Goal: Book appointment/travel/reservation

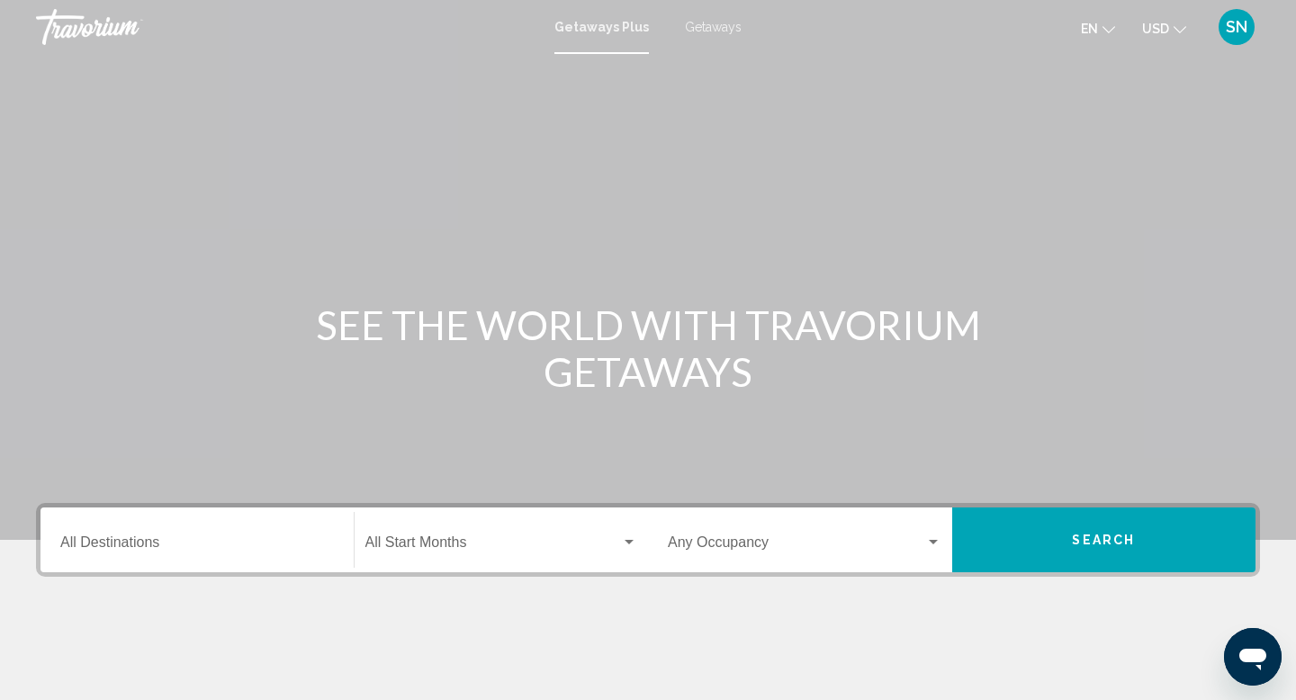
click at [151, 540] on input "Destination All Destinations" at bounding box center [197, 546] width 274 height 16
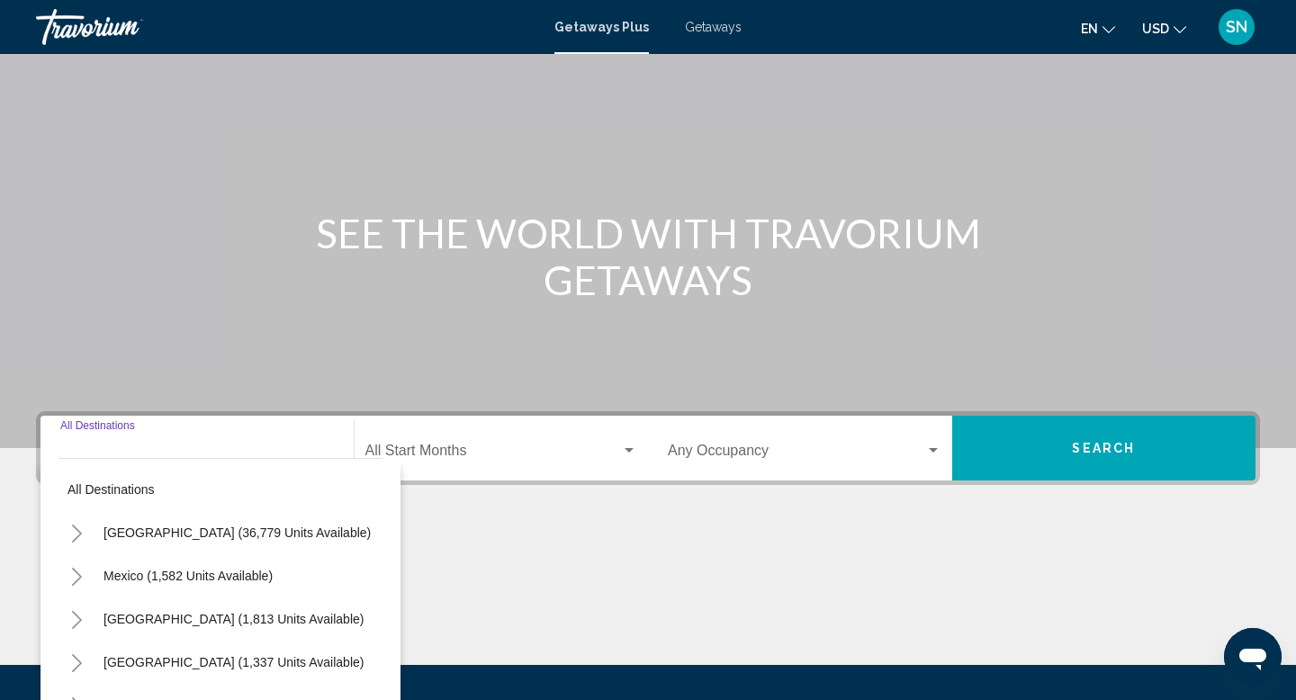
scroll to position [277, 0]
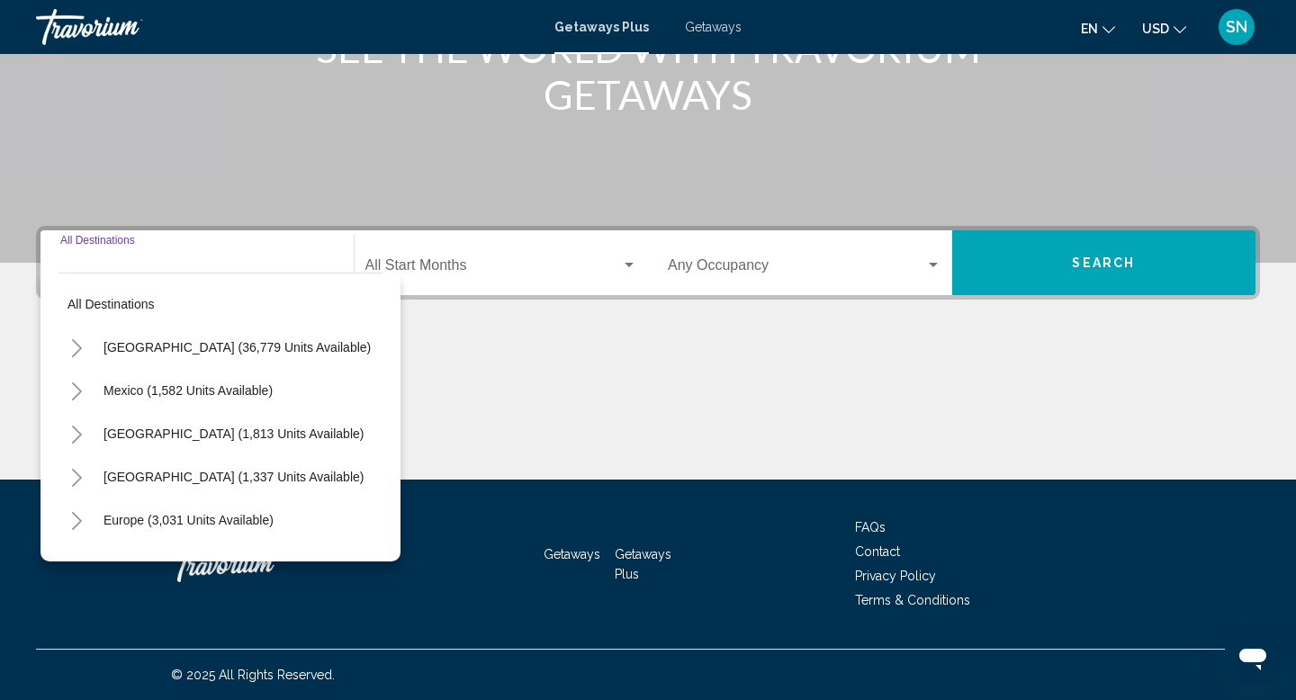
click at [78, 347] on icon "Toggle United States (36,779 units available)" at bounding box center [76, 348] width 13 height 18
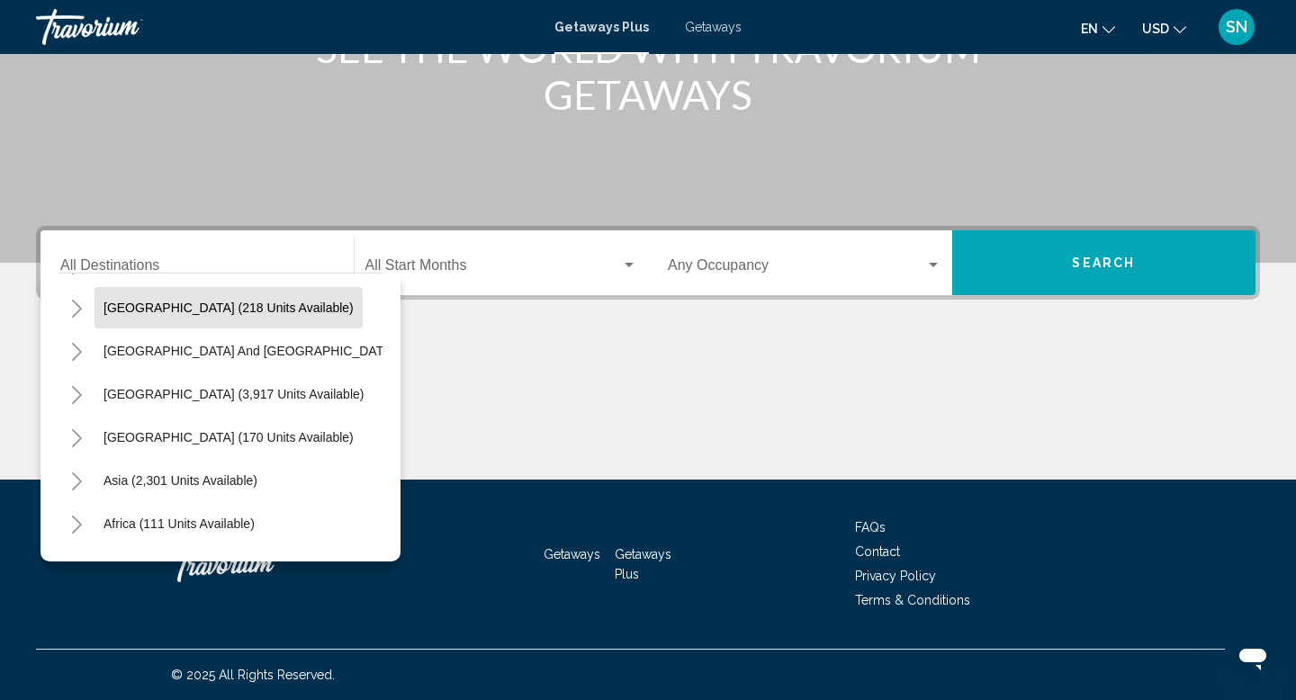
scroll to position [292, 0]
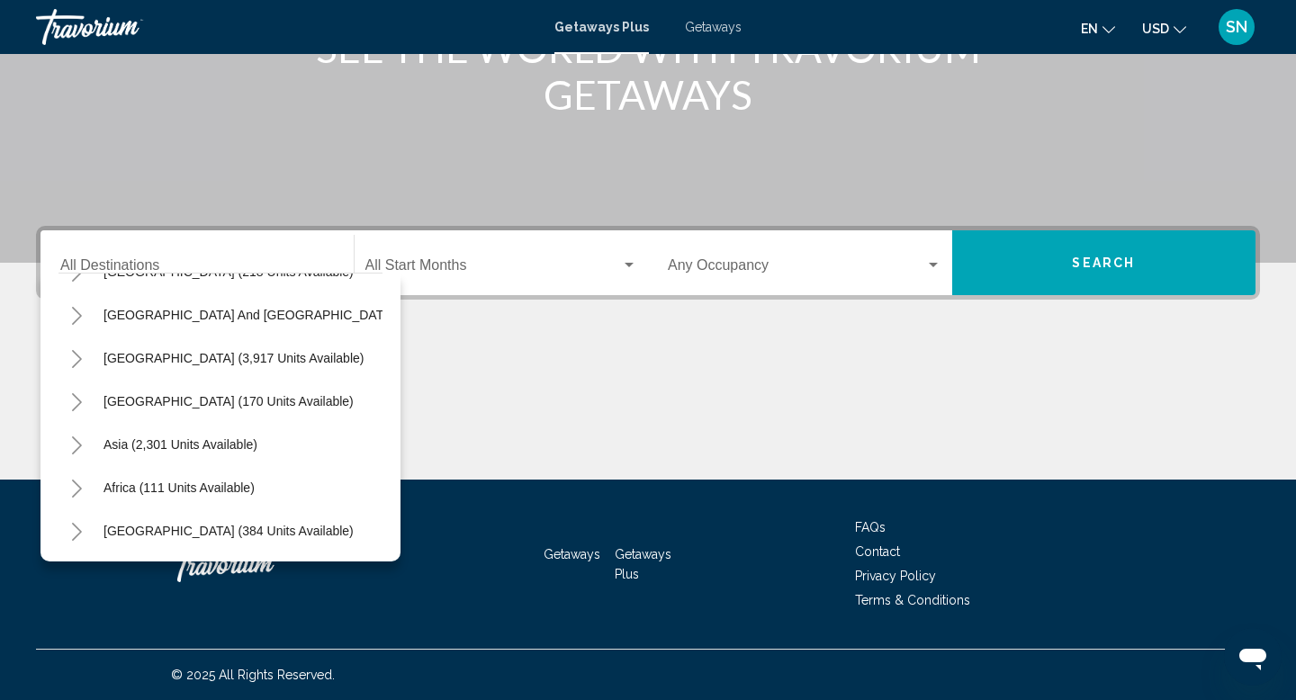
click at [79, 360] on icon "Toggle South America (3,917 units available)" at bounding box center [77, 359] width 10 height 18
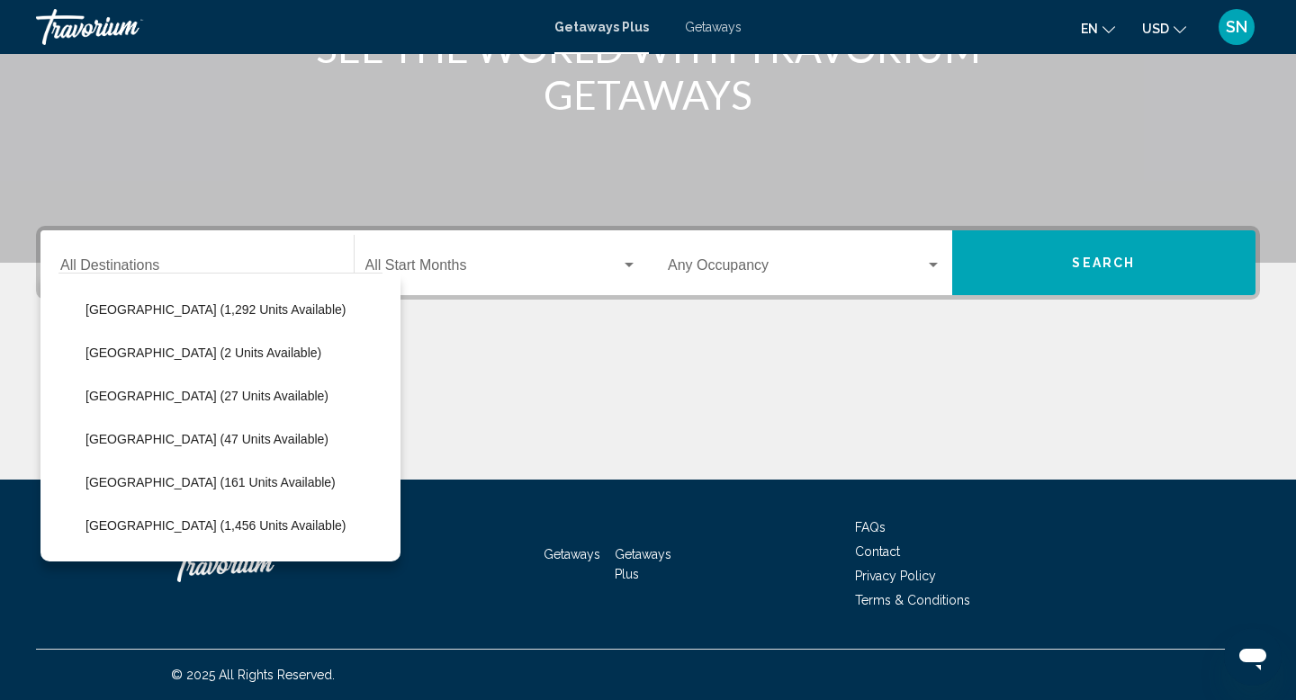
scroll to position [471, 0]
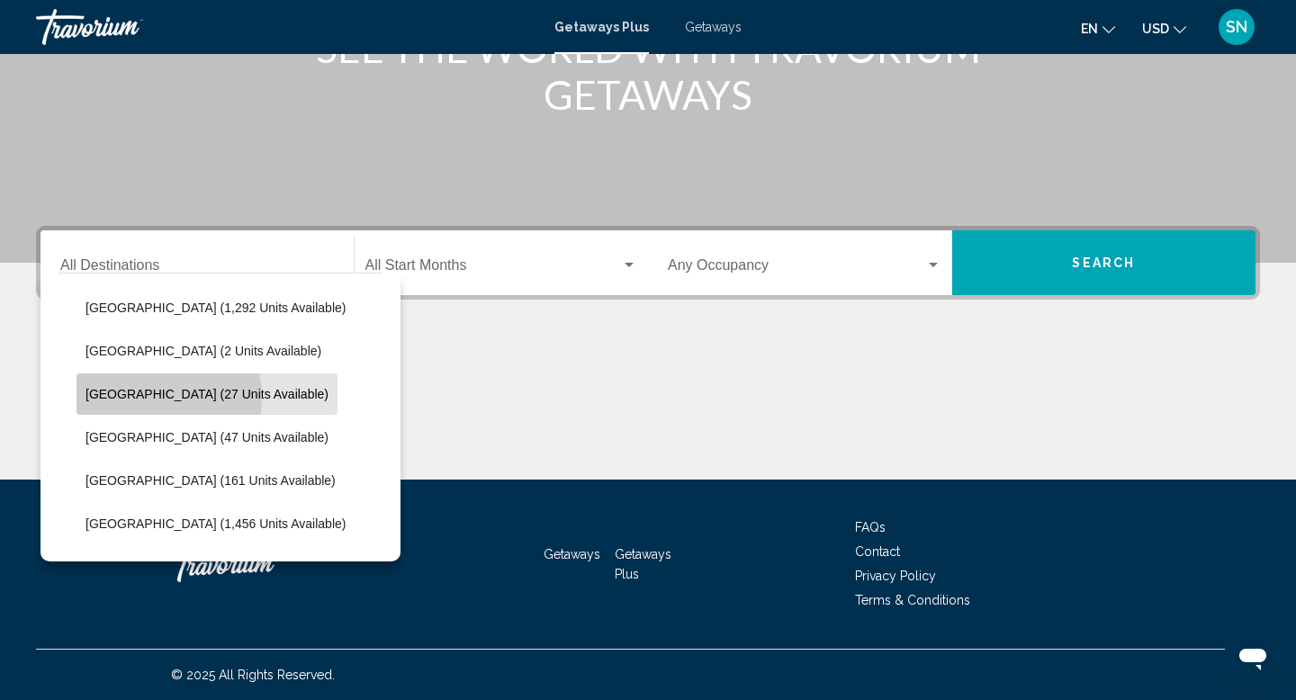
click at [136, 398] on span "[GEOGRAPHIC_DATA] (27 units available)" at bounding box center [206, 394] width 243 height 14
type input "**********"
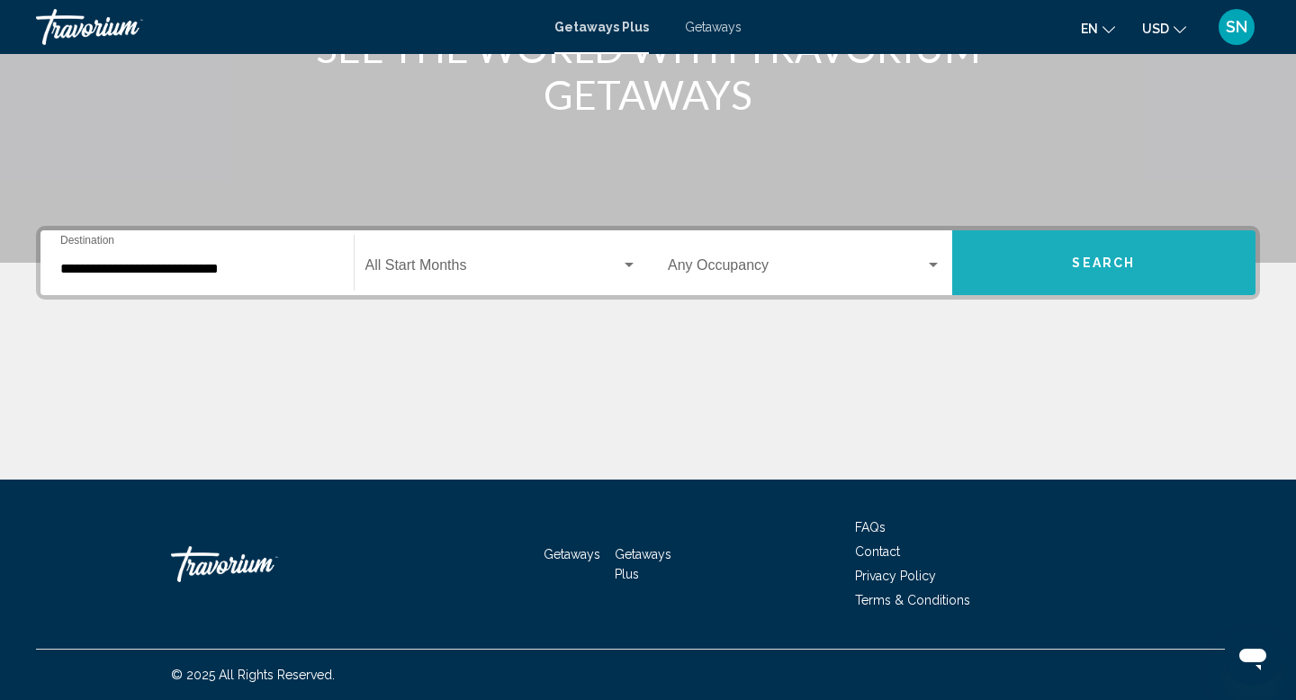
click at [1030, 263] on button "Search" at bounding box center [1104, 262] width 304 height 65
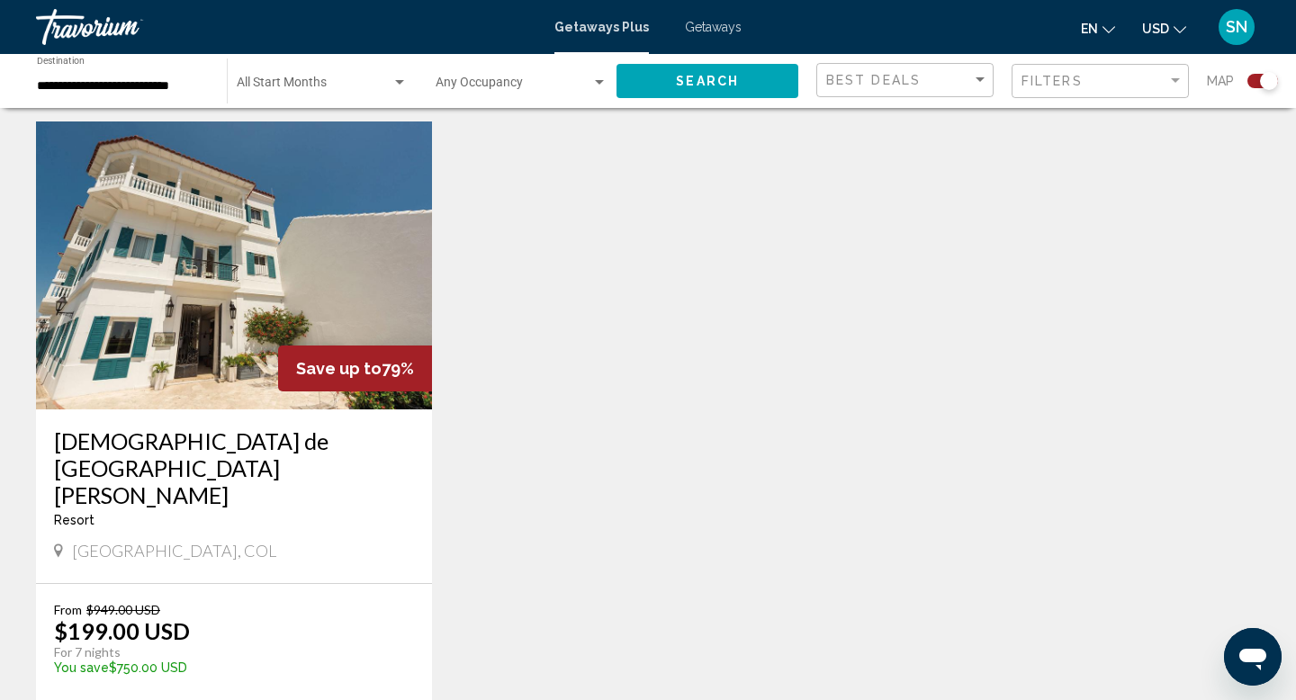
scroll to position [1260, 0]
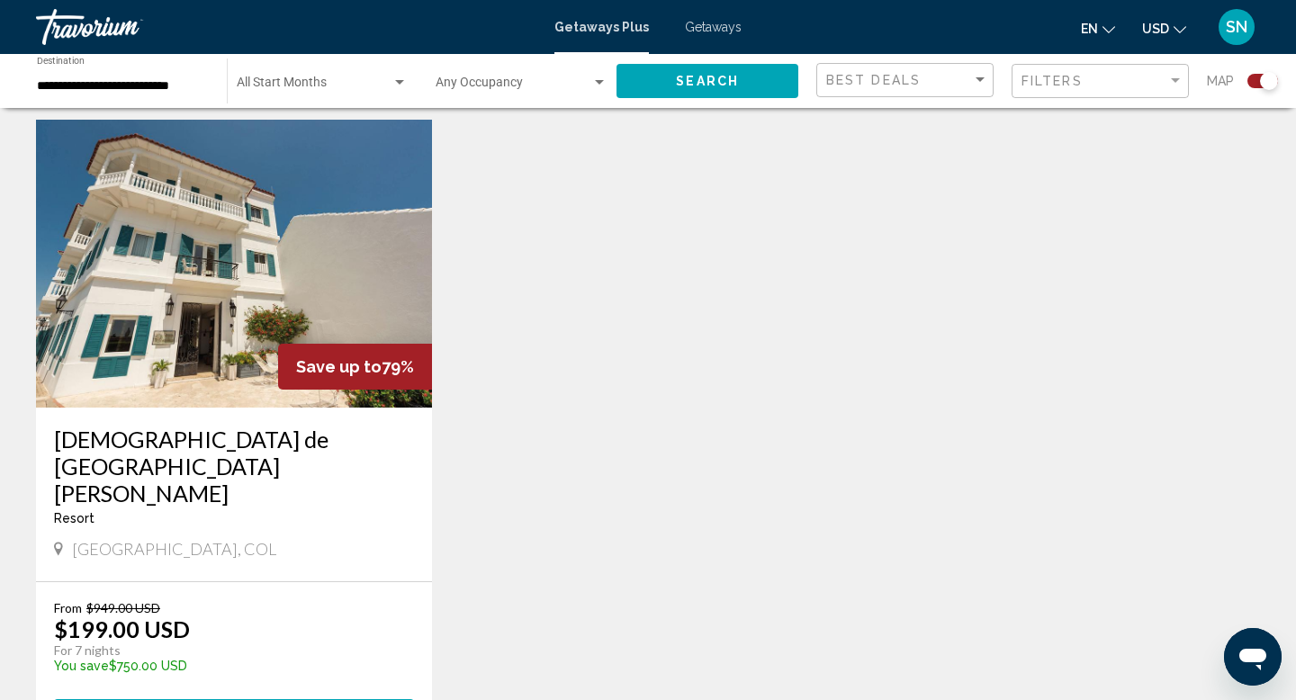
click at [265, 231] on img "Main content" at bounding box center [234, 264] width 396 height 288
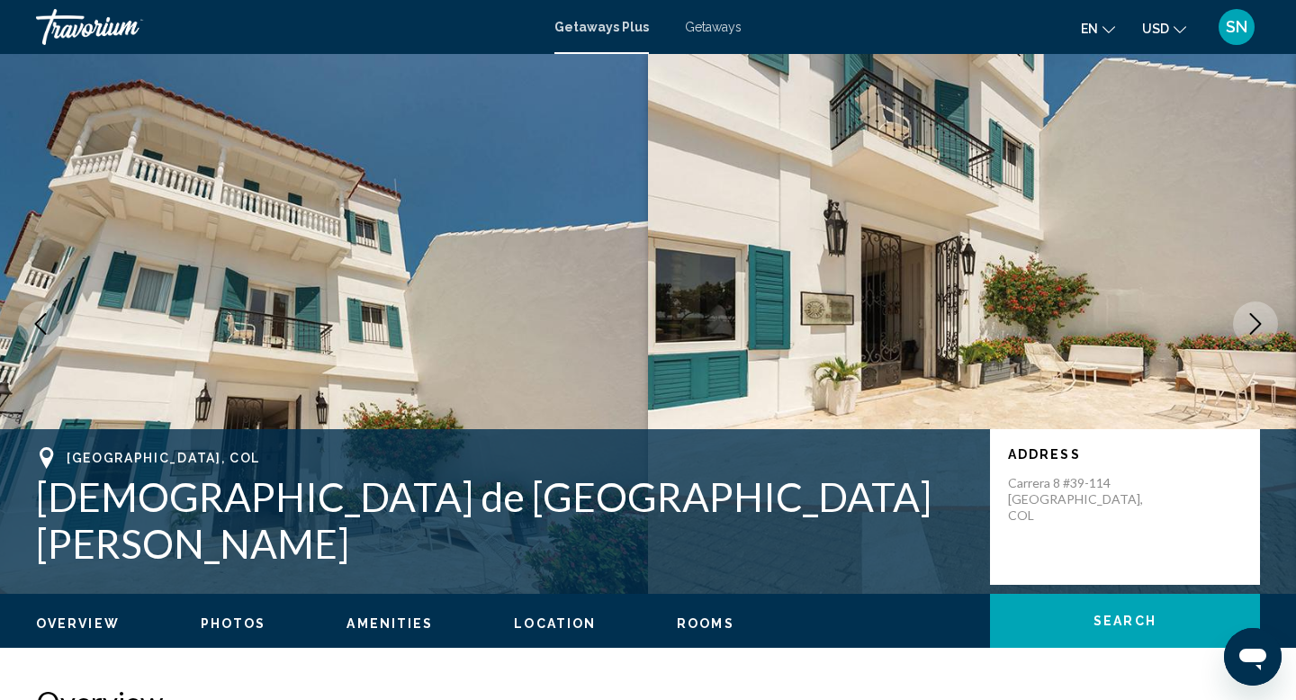
click at [1251, 331] on icon "Next image" at bounding box center [1255, 324] width 22 height 22
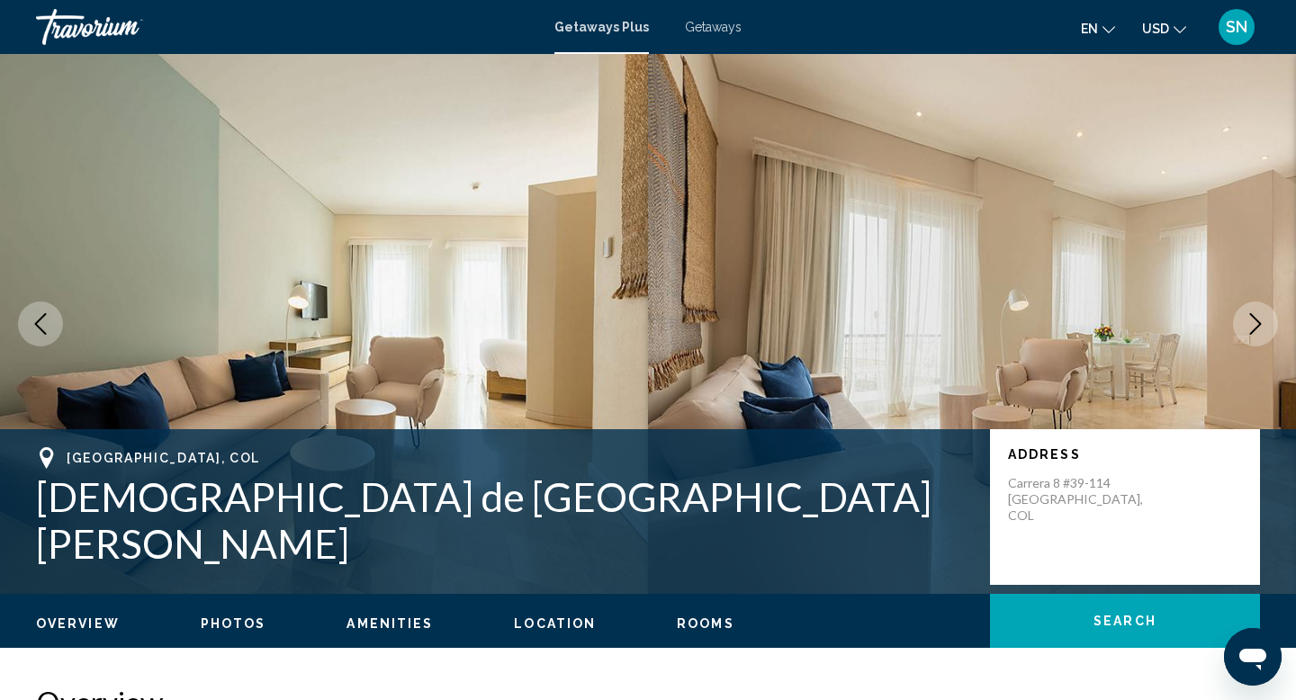
click at [1251, 331] on icon "Next image" at bounding box center [1255, 324] width 22 height 22
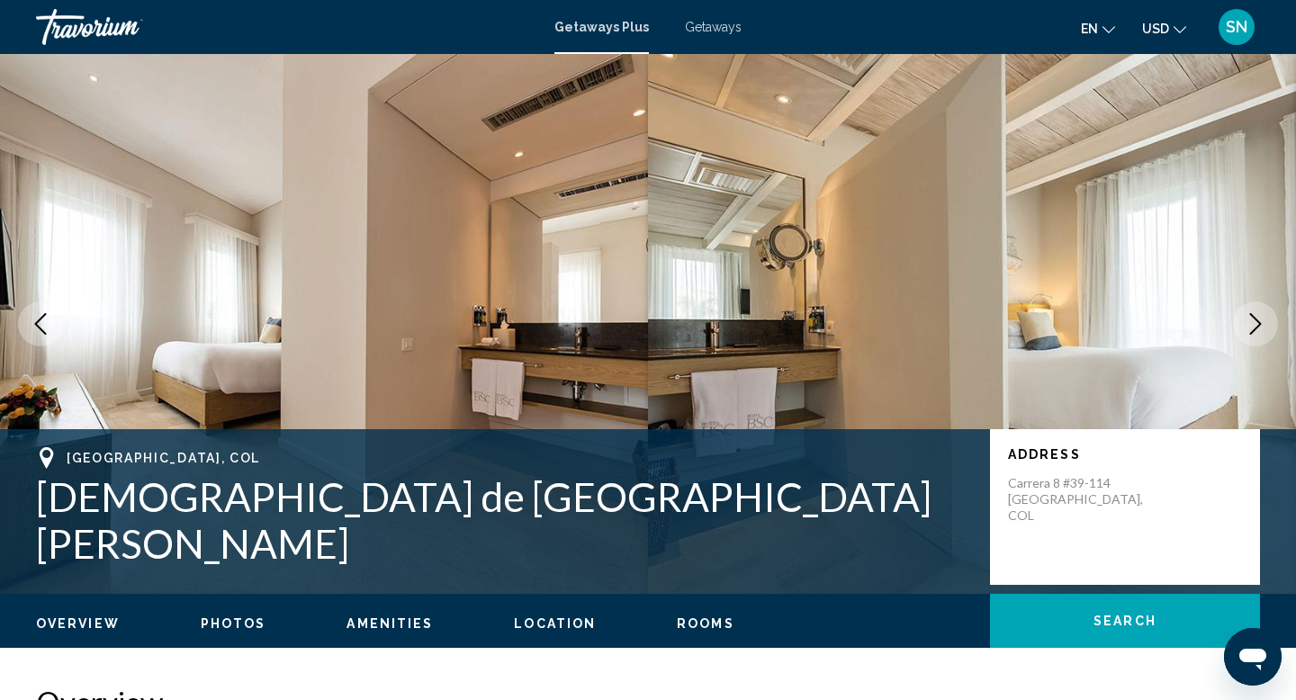
click at [1251, 331] on icon "Next image" at bounding box center [1255, 324] width 22 height 22
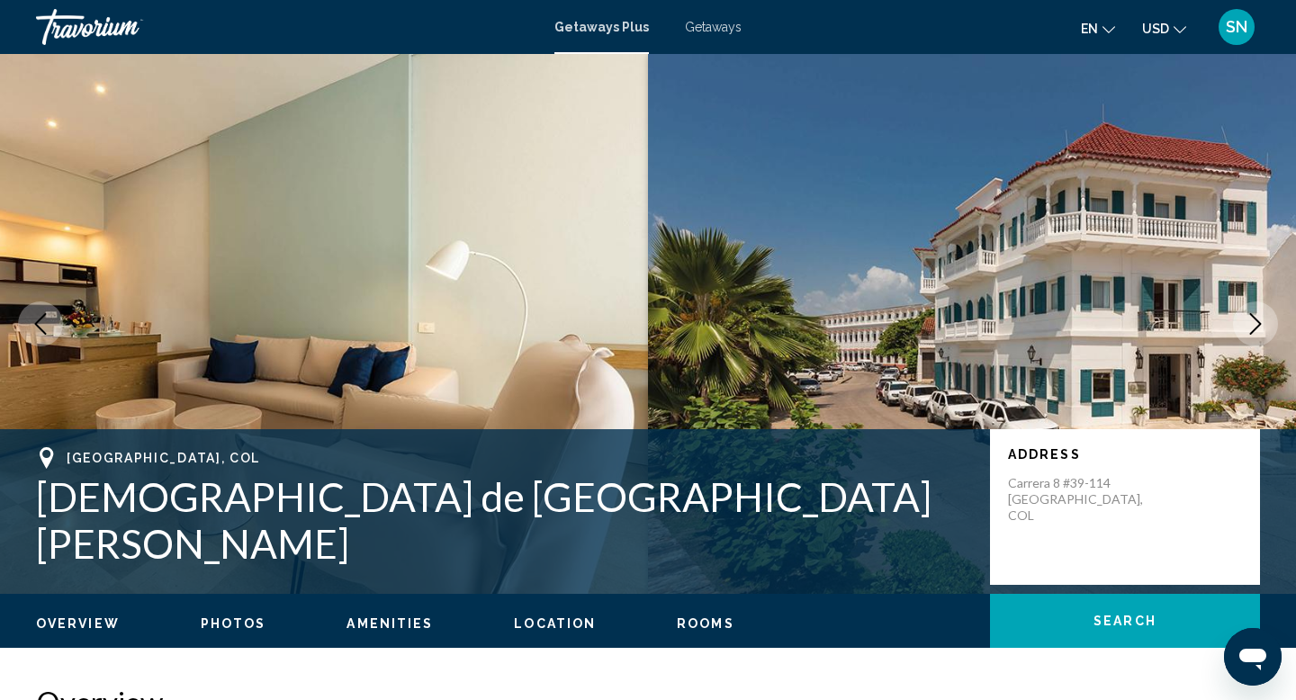
click at [1251, 331] on icon "Next image" at bounding box center [1255, 324] width 22 height 22
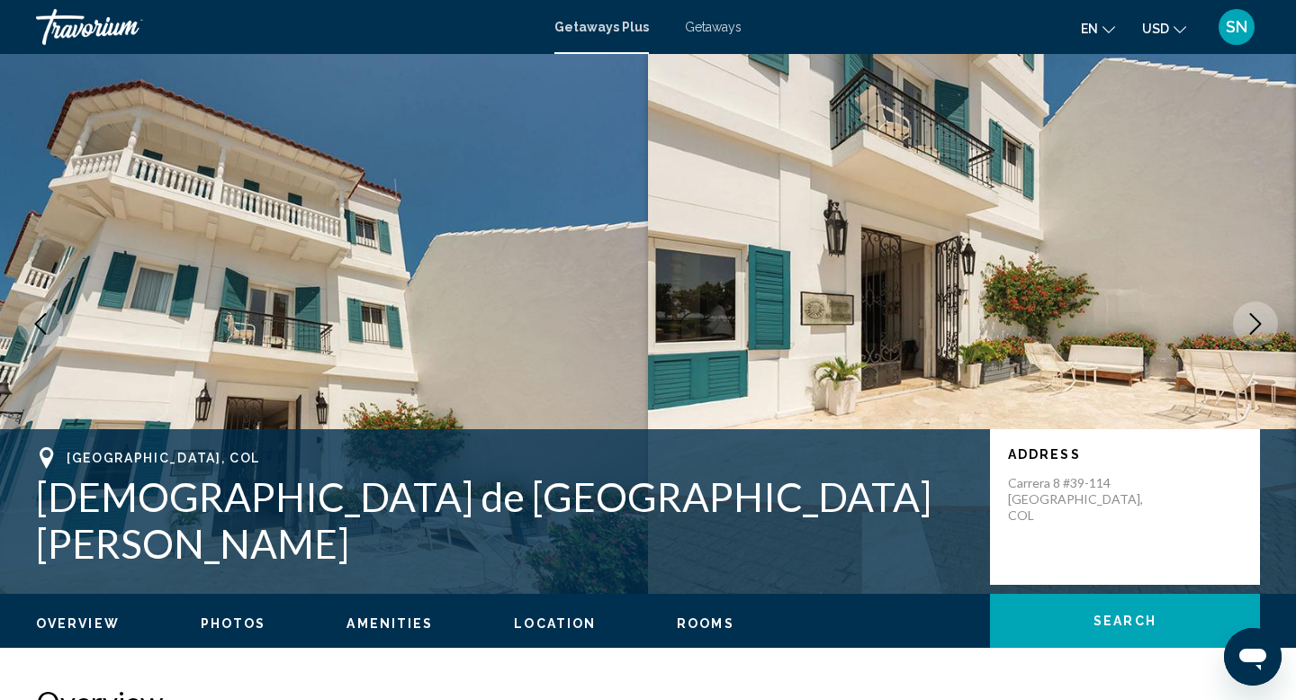
click at [1251, 331] on icon "Next image" at bounding box center [1255, 324] width 22 height 22
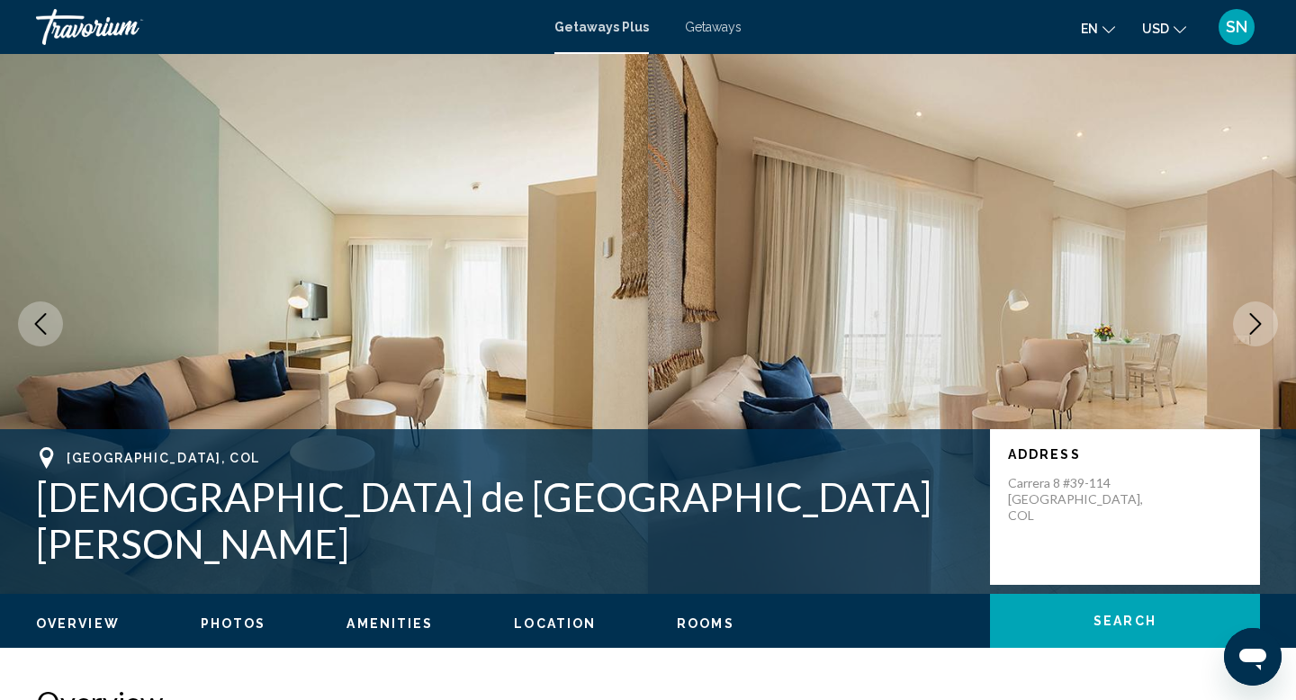
click at [1251, 331] on icon "Next image" at bounding box center [1255, 324] width 22 height 22
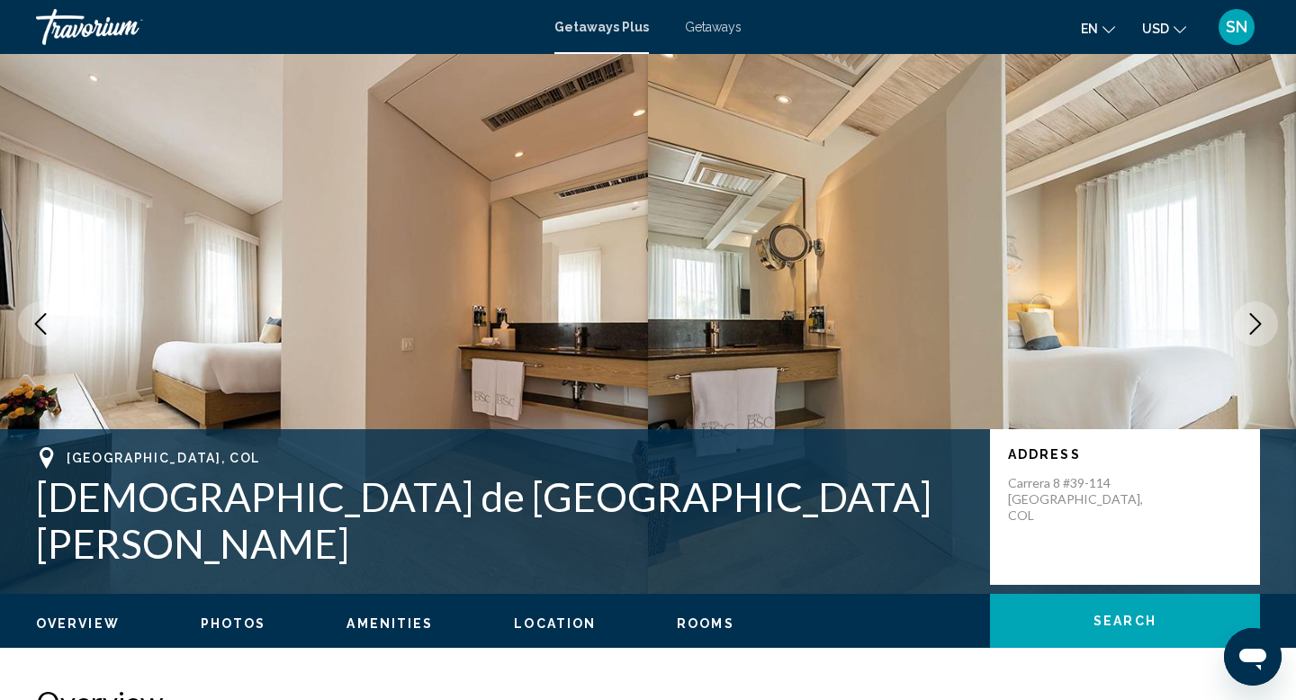
click at [1257, 325] on icon "Next image" at bounding box center [1255, 324] width 22 height 22
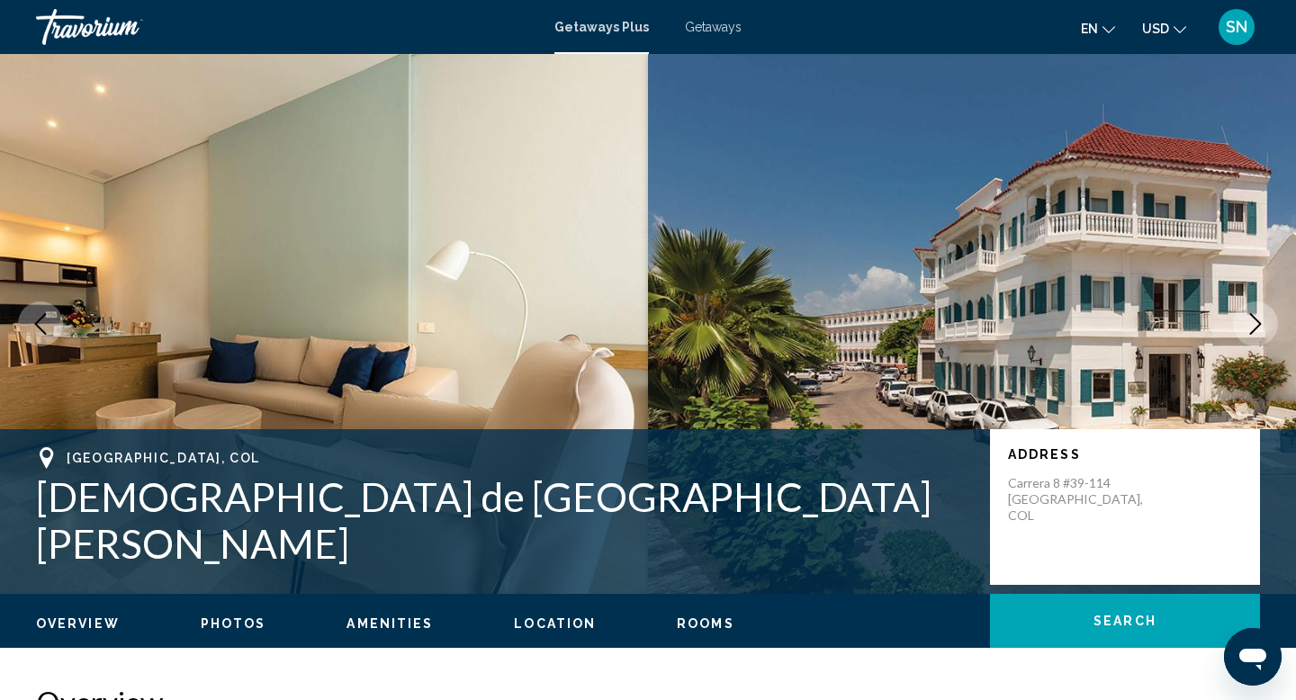
click at [1257, 325] on icon "Next image" at bounding box center [1255, 324] width 22 height 22
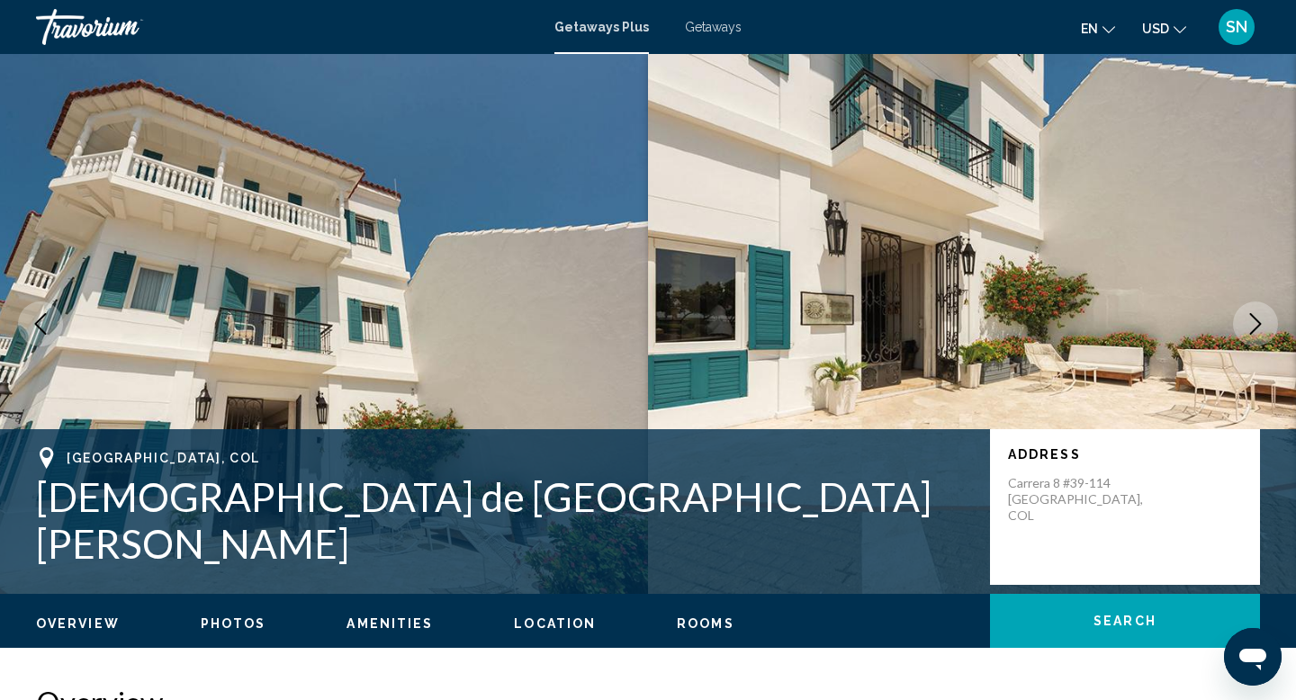
click at [1257, 325] on icon "Next image" at bounding box center [1255, 324] width 22 height 22
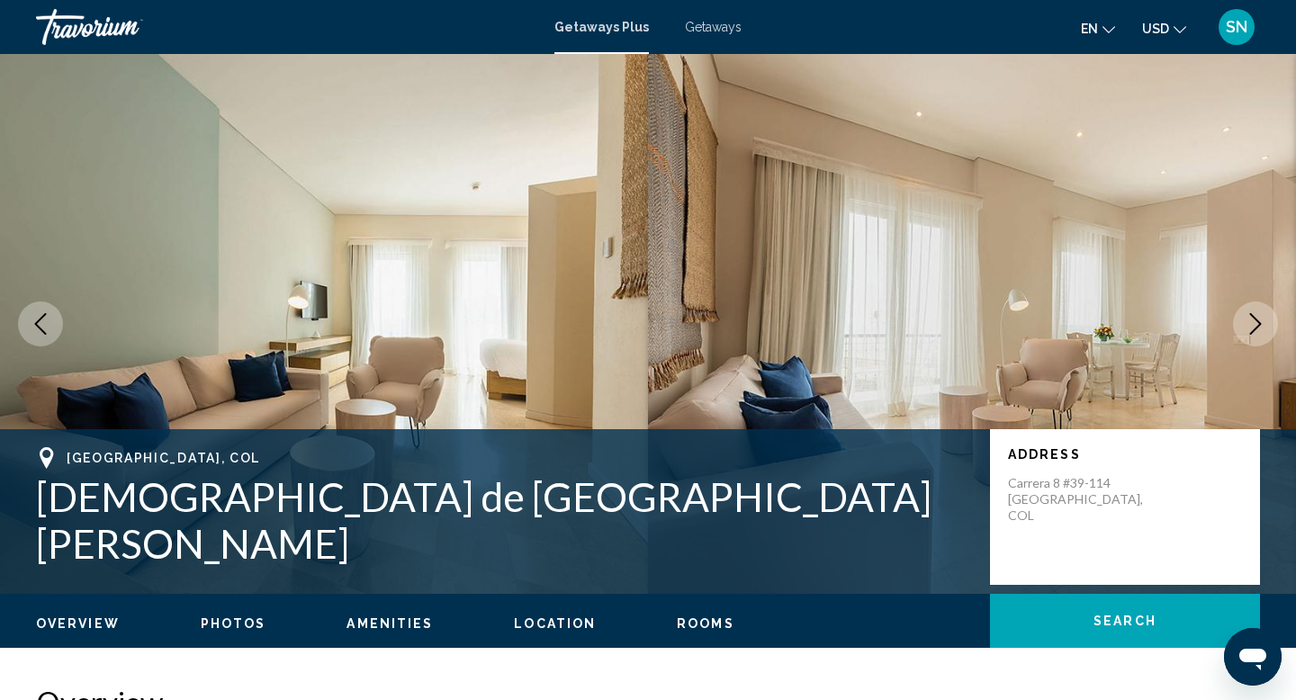
click at [1257, 325] on icon "Next image" at bounding box center [1255, 324] width 22 height 22
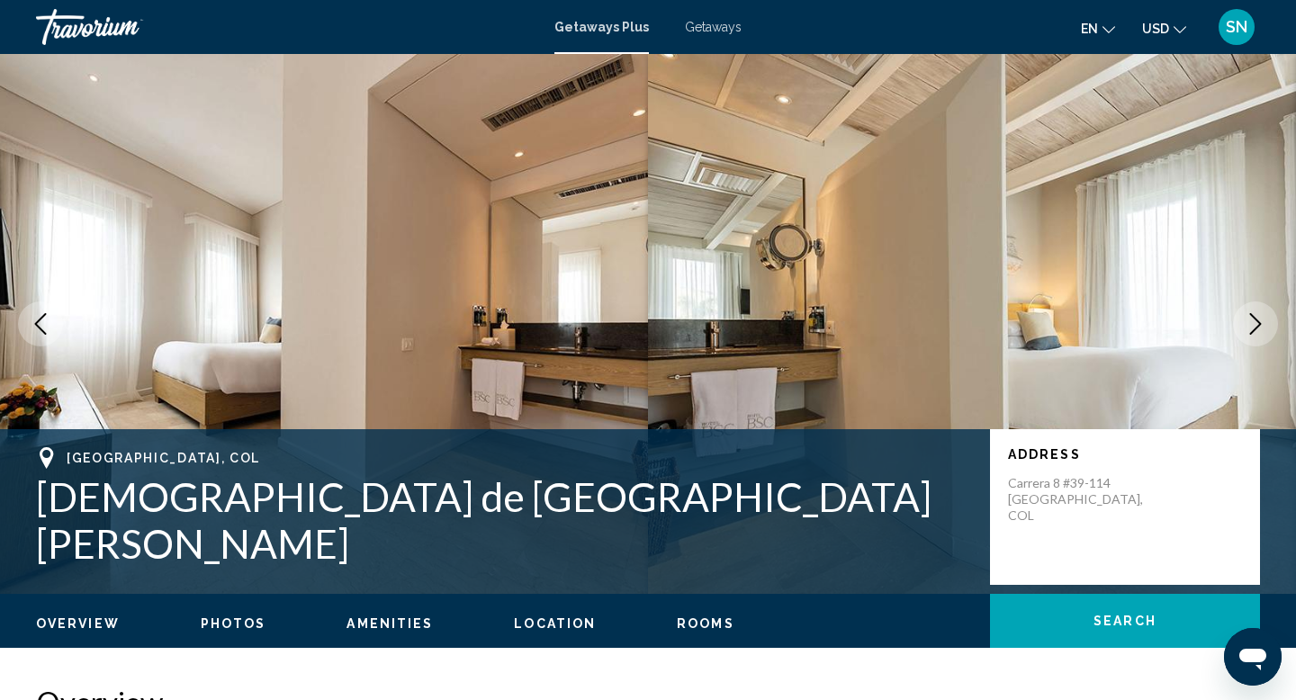
click at [1257, 325] on icon "Next image" at bounding box center [1255, 324] width 22 height 22
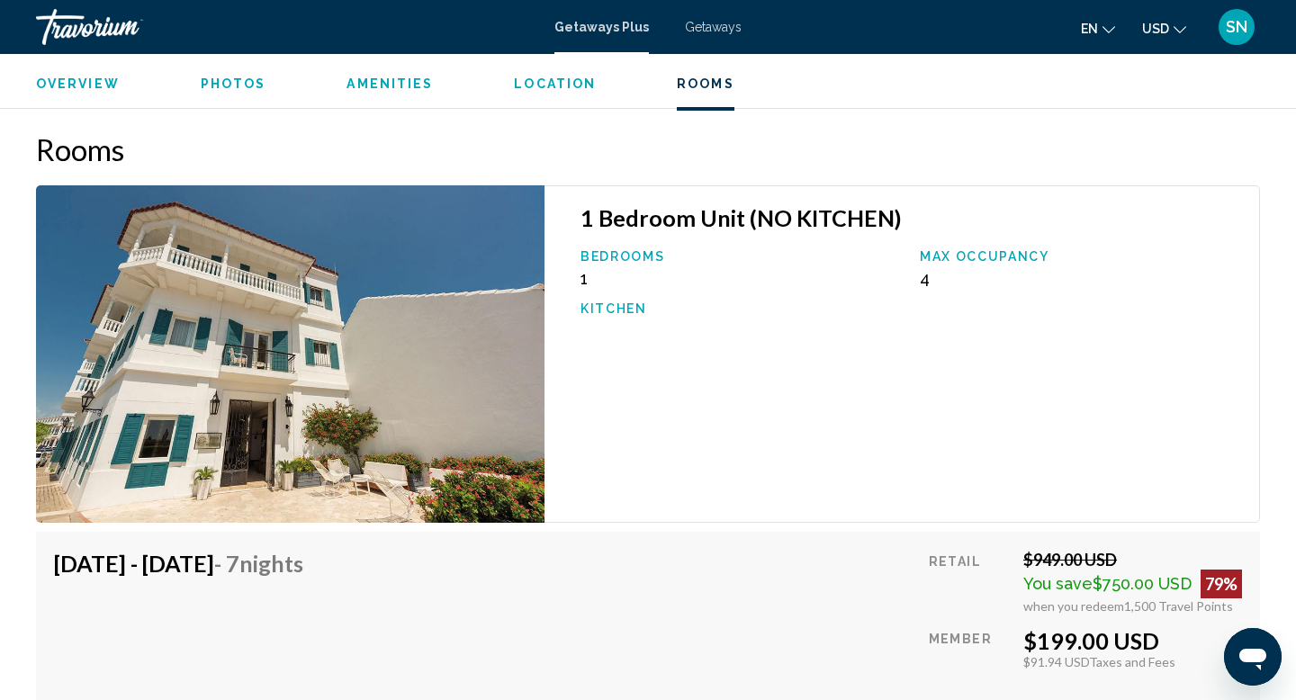
scroll to position [2663, 0]
